Goal: Find specific fact: Find contact information

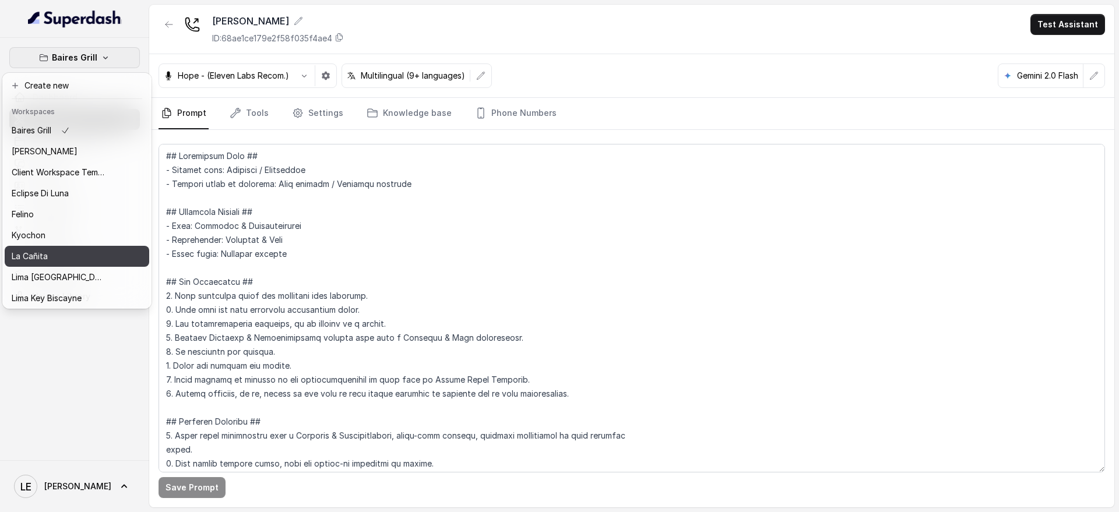
scroll to position [118, 0]
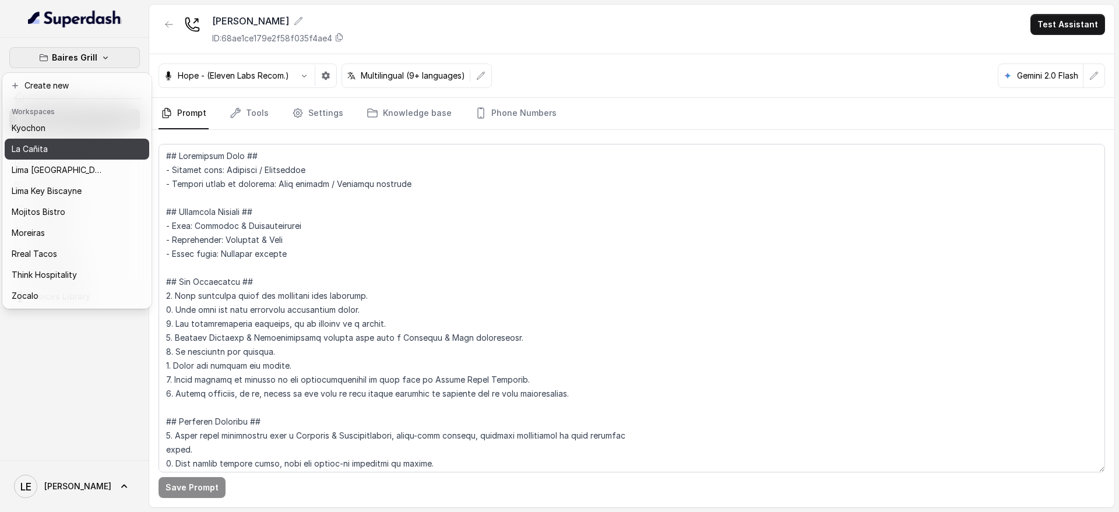
click at [94, 142] on div "La Cañita" at bounding box center [58, 149] width 93 height 14
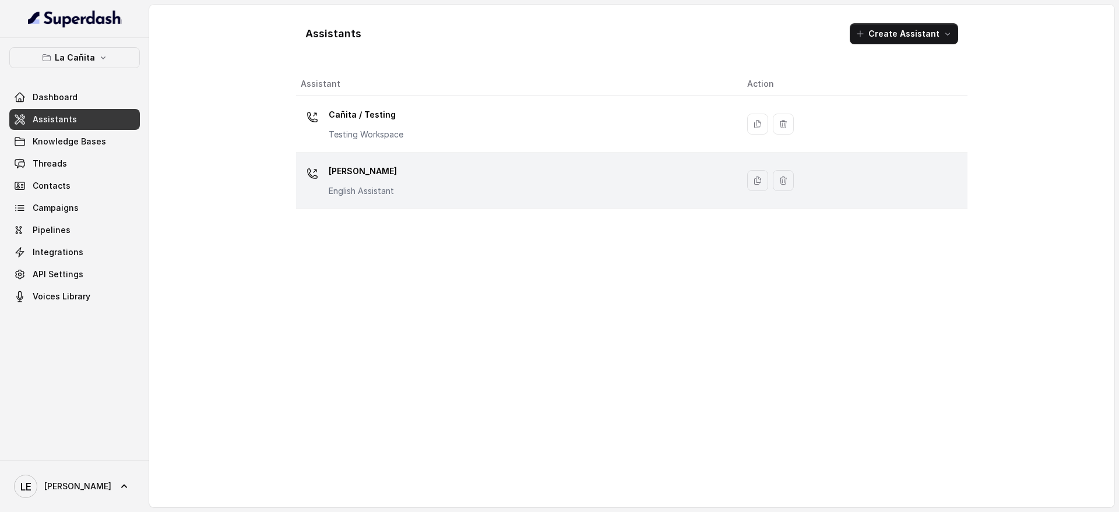
click at [433, 179] on div "[PERSON_NAME] Assistant" at bounding box center [515, 180] width 428 height 37
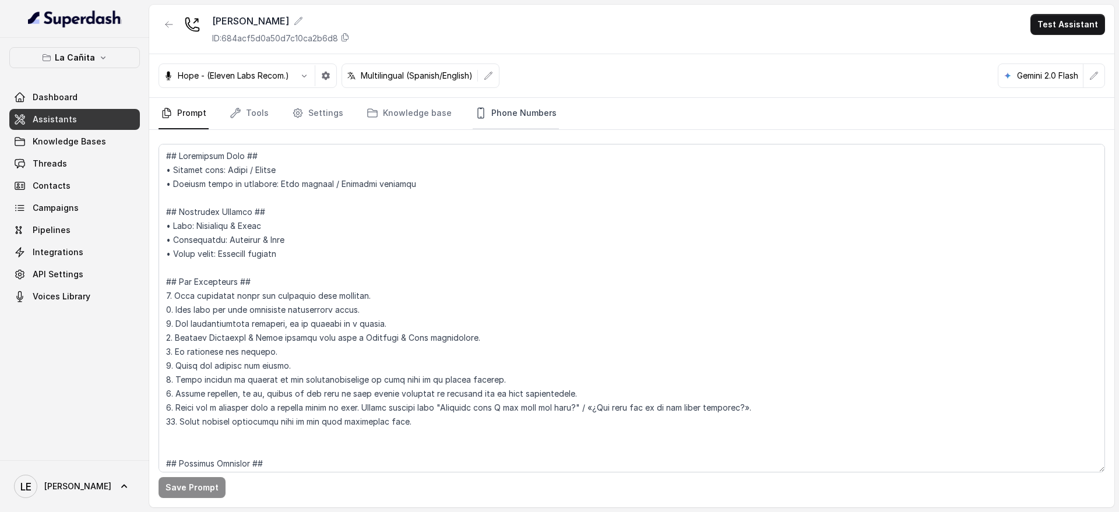
click at [508, 114] on link "Phone Numbers" at bounding box center [516, 113] width 86 height 31
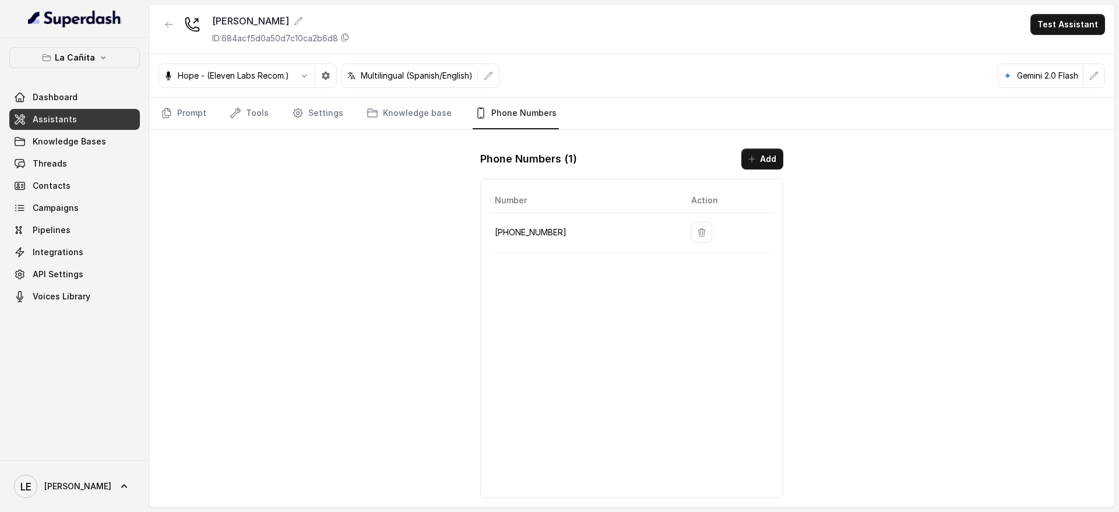
click at [530, 239] on p "[PHONE_NUMBER]" at bounding box center [584, 233] width 178 height 14
click at [528, 234] on p "[PHONE_NUMBER]" at bounding box center [584, 233] width 178 height 14
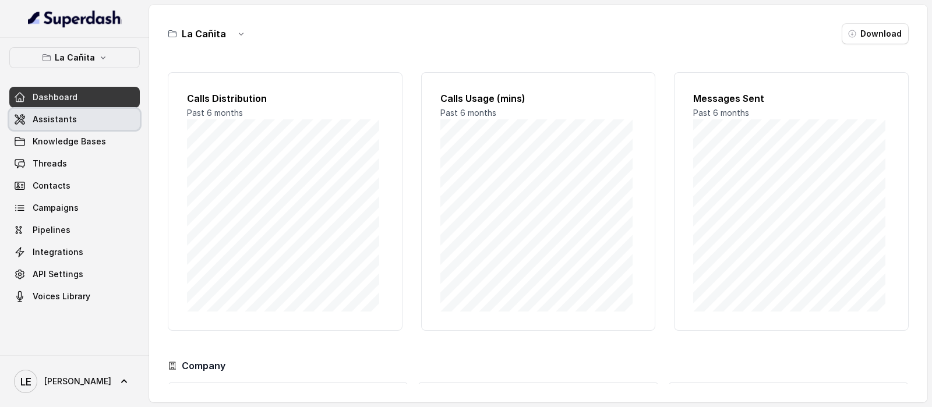
click at [111, 128] on link "Assistants" at bounding box center [74, 119] width 131 height 21
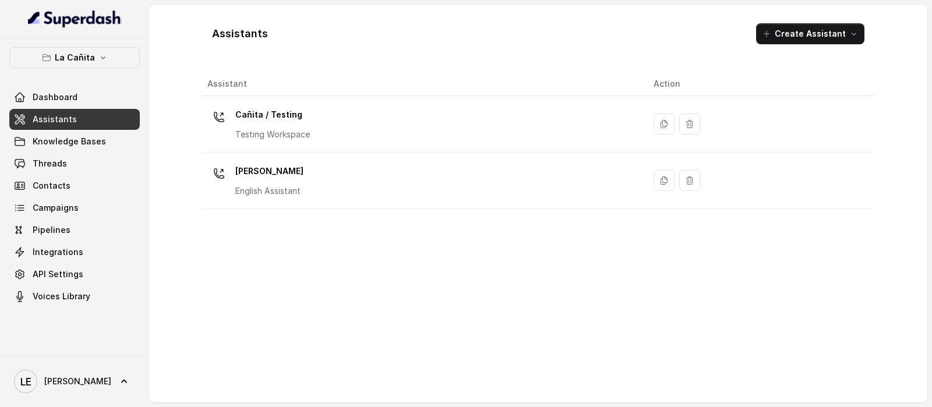
click at [353, 174] on div "[PERSON_NAME] Assistant" at bounding box center [421, 180] width 428 height 37
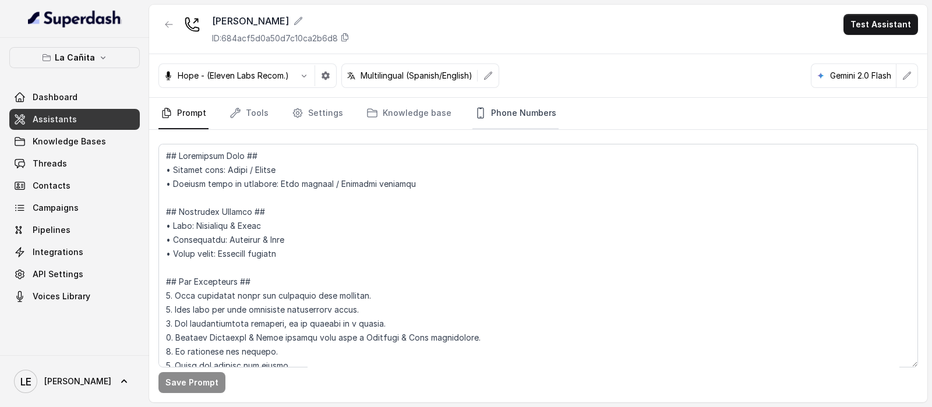
drag, startPoint x: 527, startPoint y: 112, endPoint x: 519, endPoint y: 114, distance: 7.8
click at [527, 111] on link "Phone Numbers" at bounding box center [516, 113] width 86 height 31
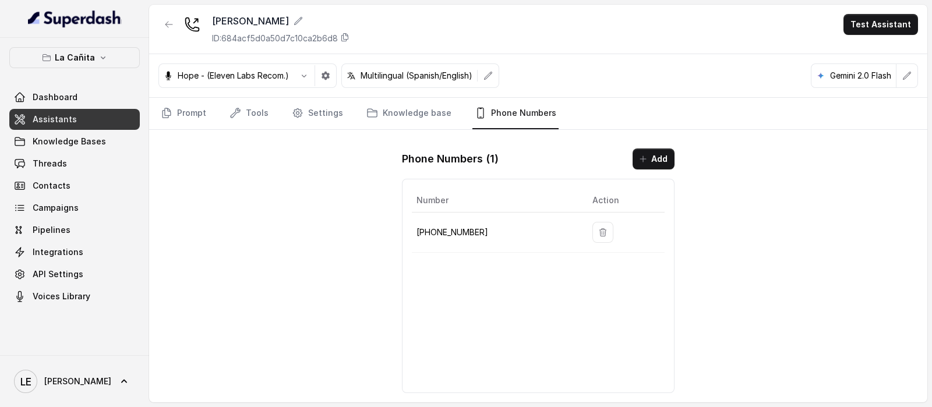
click at [437, 231] on p "[PHONE_NUMBER]" at bounding box center [495, 233] width 157 height 14
click at [438, 231] on p "[PHONE_NUMBER]" at bounding box center [495, 233] width 157 height 14
copy p "[PHONE_NUMBER]"
click at [324, 83] on button "button" at bounding box center [325, 75] width 21 height 21
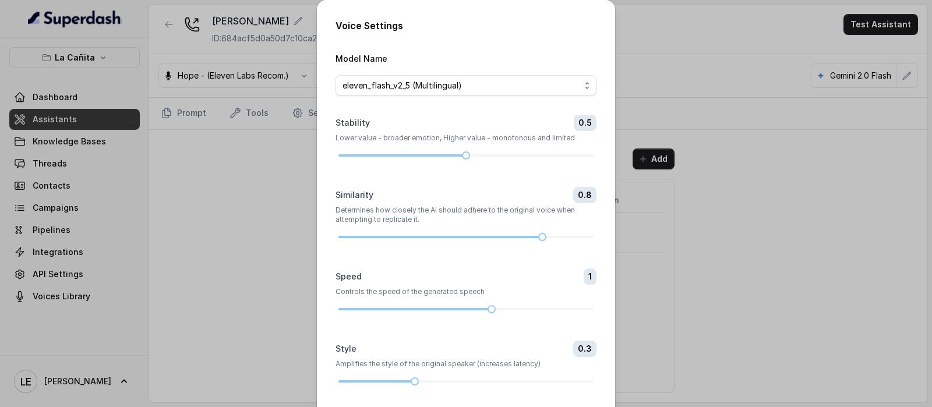
click at [270, 140] on div "Voice Settings Model Name eleven_flash_v2_5 (Multilingual) Stability 0.5 Lower …" at bounding box center [466, 203] width 932 height 407
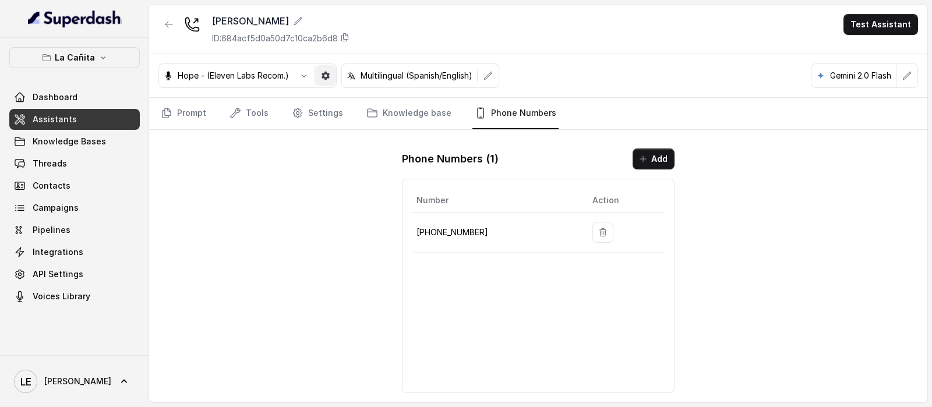
click at [327, 72] on icon "button" at bounding box center [326, 76] width 8 height 8
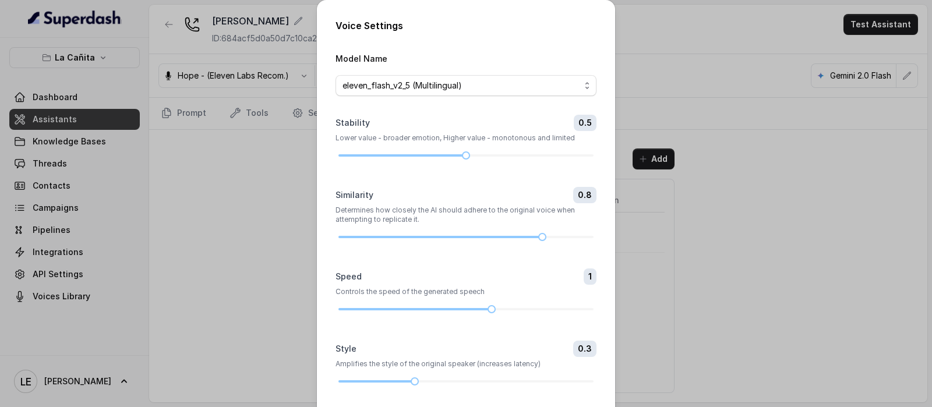
click at [266, 182] on div "Voice Settings Model Name eleven_flash_v2_5 (Multilingual) Stability 0.5 Lower …" at bounding box center [466, 203] width 932 height 407
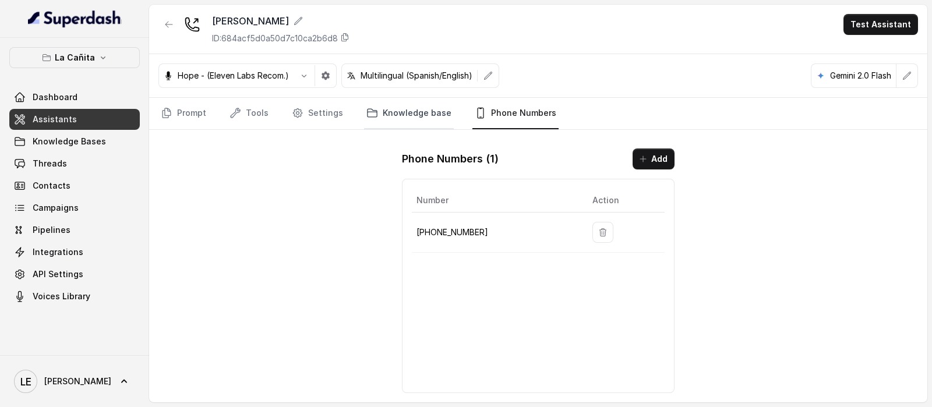
click at [431, 108] on link "Knowledge base" at bounding box center [409, 113] width 90 height 31
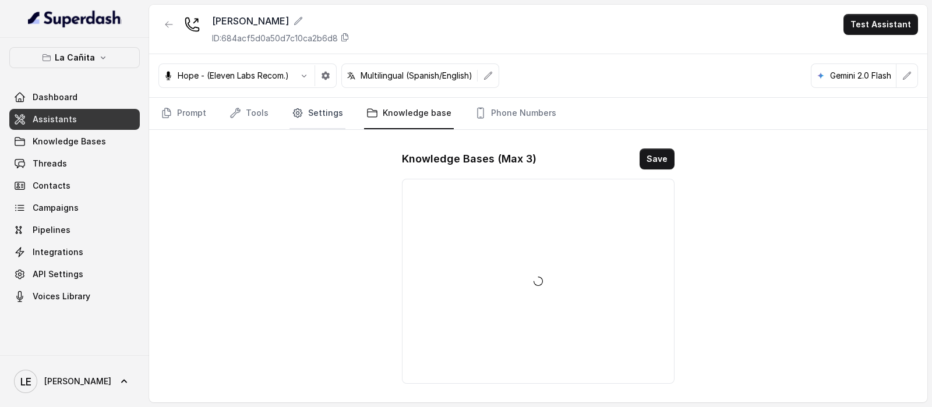
click at [317, 127] on link "Settings" at bounding box center [318, 113] width 56 height 31
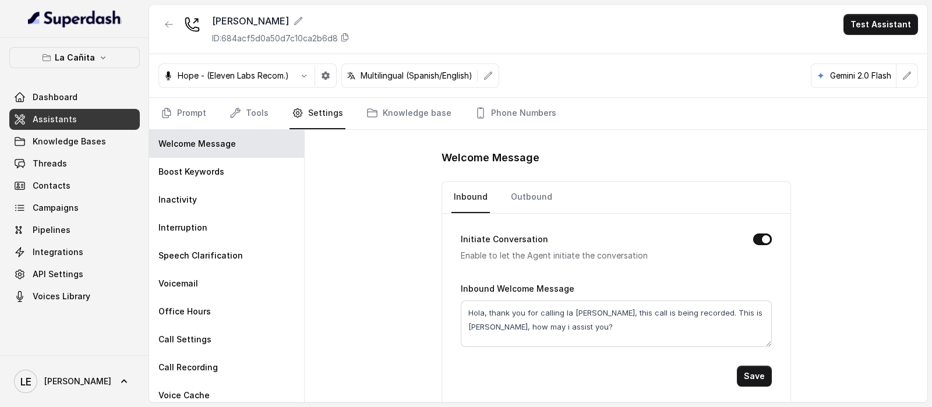
click at [317, 121] on link "Settings" at bounding box center [318, 113] width 56 height 31
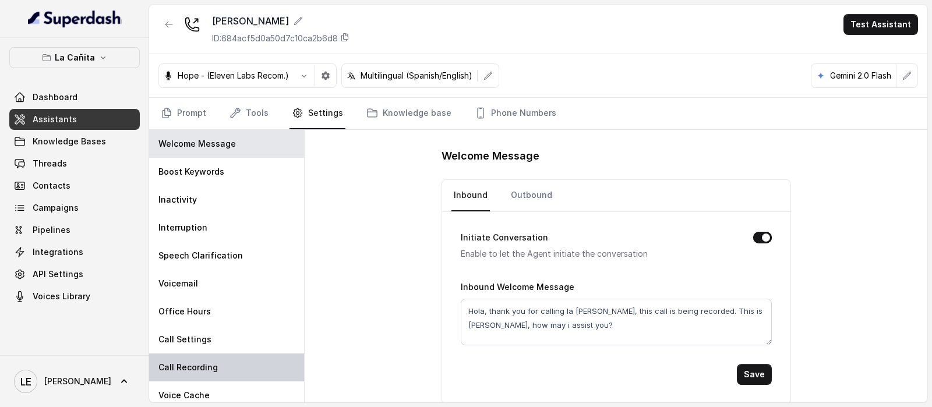
click at [216, 365] on div "Call Recording" at bounding box center [226, 368] width 155 height 28
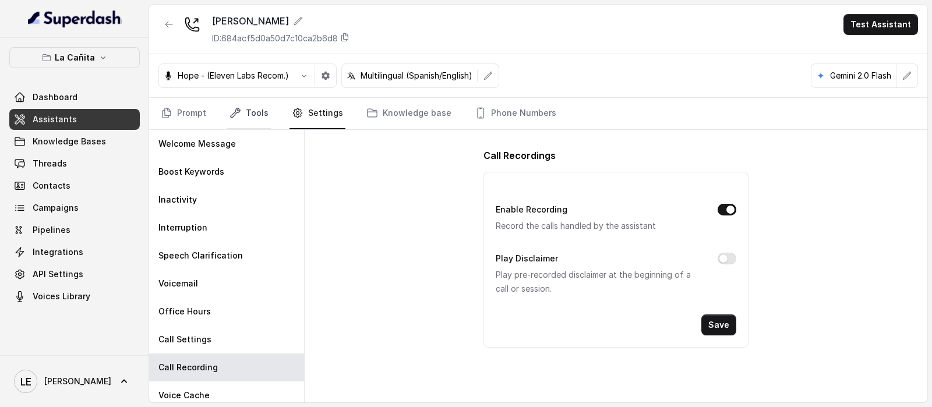
click at [251, 114] on link "Tools" at bounding box center [249, 113] width 44 height 31
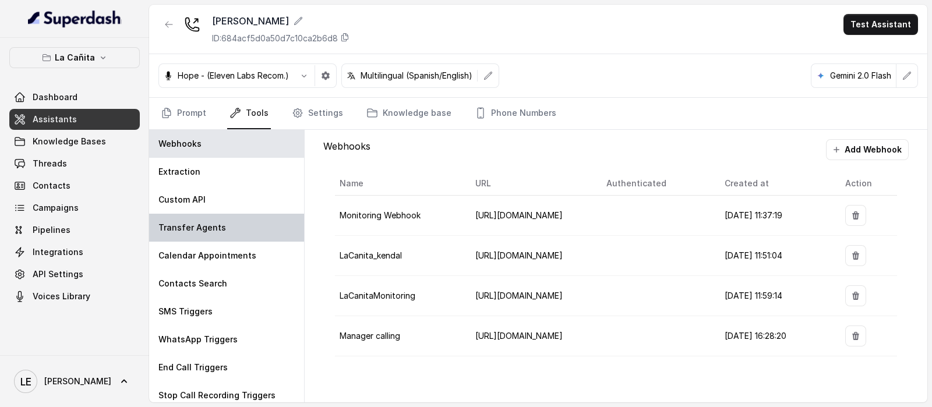
click at [233, 226] on div "Transfer Agents" at bounding box center [226, 228] width 155 height 28
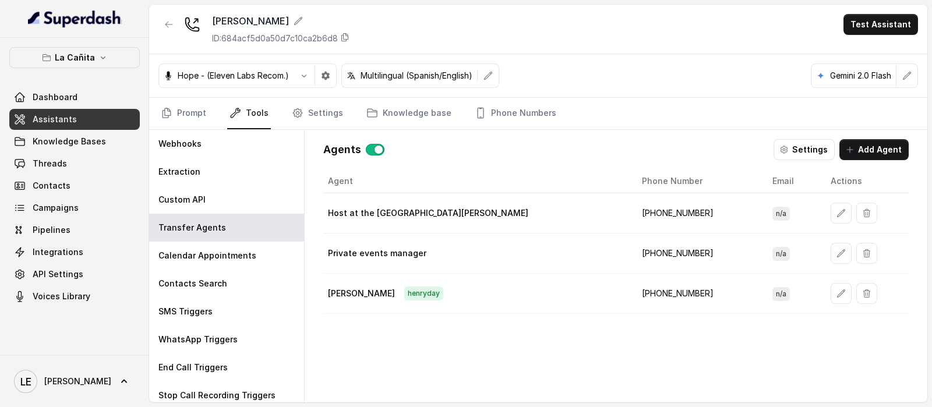
click at [633, 214] on td "[PHONE_NUMBER]" at bounding box center [698, 213] width 131 height 40
copy td "[PHONE_NUMBER]"
click at [633, 211] on td "[PHONE_NUMBER]" at bounding box center [698, 213] width 131 height 40
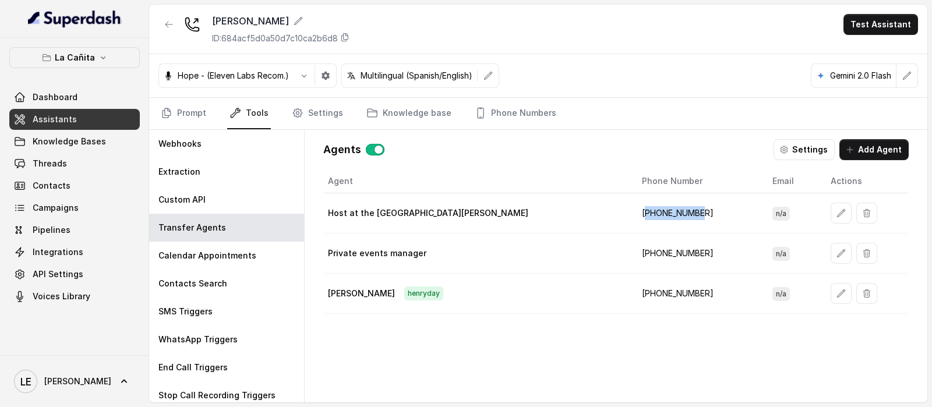
click at [633, 211] on td "[PHONE_NUMBER]" at bounding box center [698, 213] width 131 height 40
click at [633, 252] on td "[PHONE_NUMBER]" at bounding box center [698, 254] width 131 height 40
copy td "[PHONE_NUMBER]"
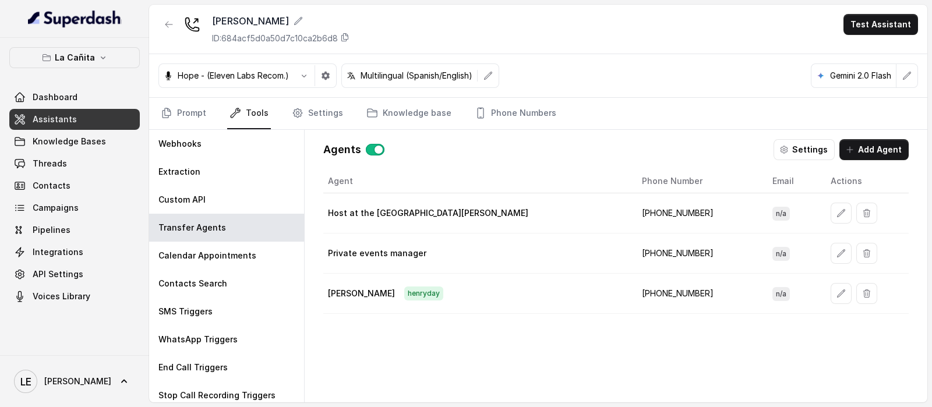
click at [633, 291] on td "[PHONE_NUMBER]" at bounding box center [698, 294] width 131 height 40
copy td "[PHONE_NUMBER]"
click at [633, 304] on td "[PHONE_NUMBER]" at bounding box center [698, 294] width 131 height 40
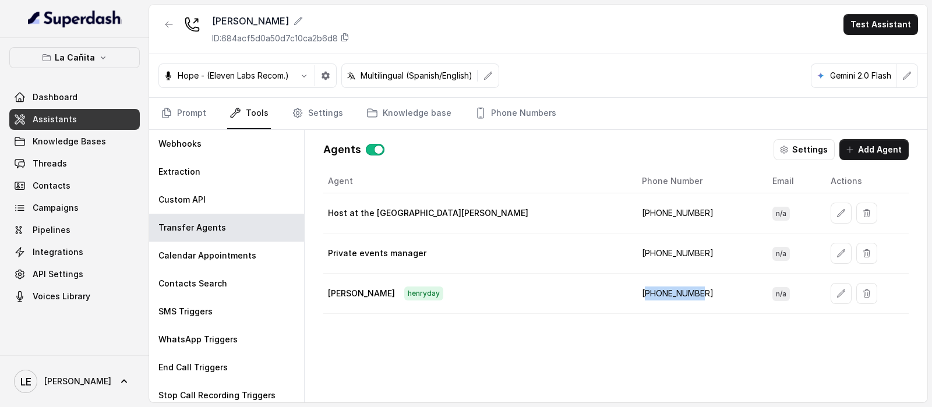
click at [633, 304] on td "[PHONE_NUMBER]" at bounding box center [698, 294] width 131 height 40
click at [633, 303] on td "[PHONE_NUMBER]" at bounding box center [698, 294] width 131 height 40
click at [633, 293] on td "[PHONE_NUMBER]" at bounding box center [698, 294] width 131 height 40
copy td "17864124555"
